Goal: Find specific page/section: Find specific page/section

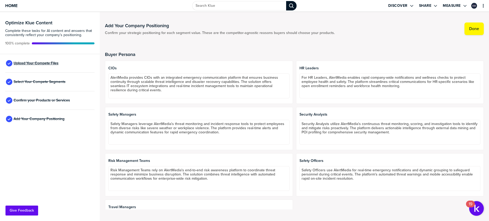
click at [48, 62] on span "Upload Your Compete Files" at bounding box center [36, 63] width 45 height 4
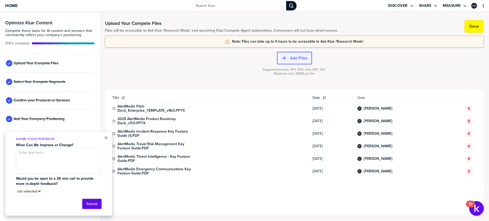
click at [289, 59] on div "button" at bounding box center [288, 57] width 3 height 5
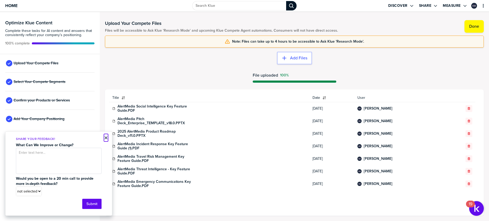
click at [108, 138] on button "×" at bounding box center [106, 138] width 4 height 6
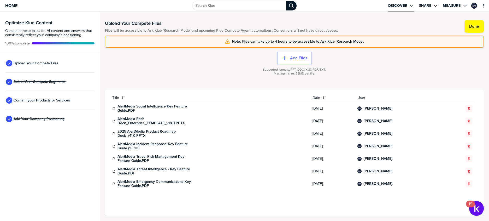
click at [405, 7] on label "Discover" at bounding box center [397, 5] width 19 height 5
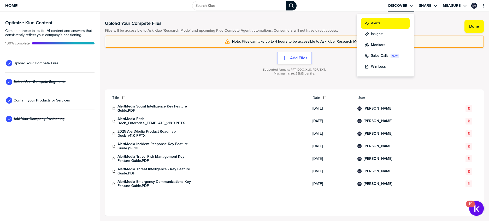
click at [378, 25] on label "Alerts" at bounding box center [375, 23] width 9 height 5
